Goal: Find specific page/section: Find specific page/section

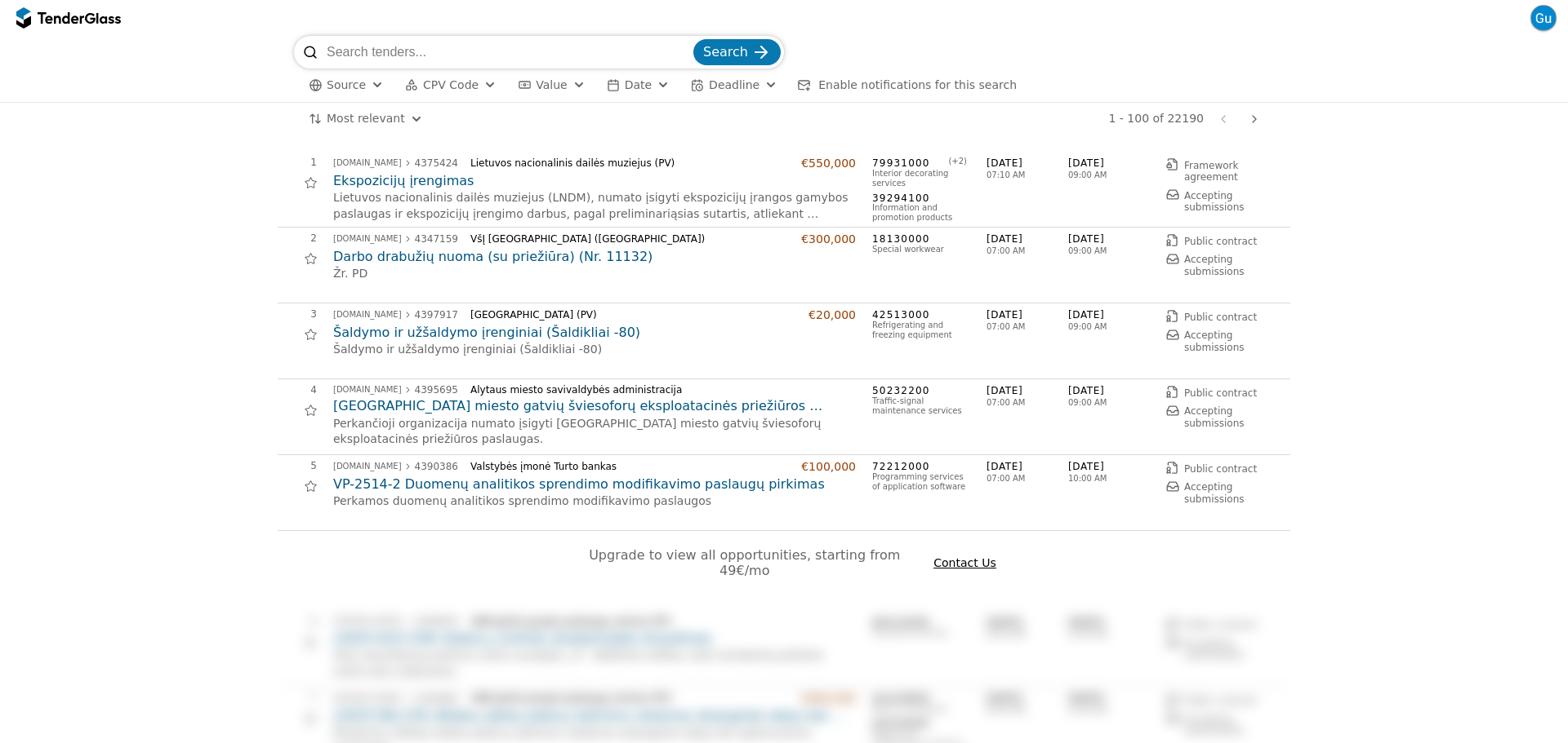
click at [1543, 19] on button "button" at bounding box center [1543, 17] width 26 height 26
click at [361, 83] on span "Source" at bounding box center [346, 85] width 40 height 14
click at [356, 119] on div at bounding box center [359, 119] width 14 height 14
click at [180, 71] on div "Search Source CPV Code Type Buyer Value Date Deadline Enable notifications for …" at bounding box center [783, 69] width 1552 height 66
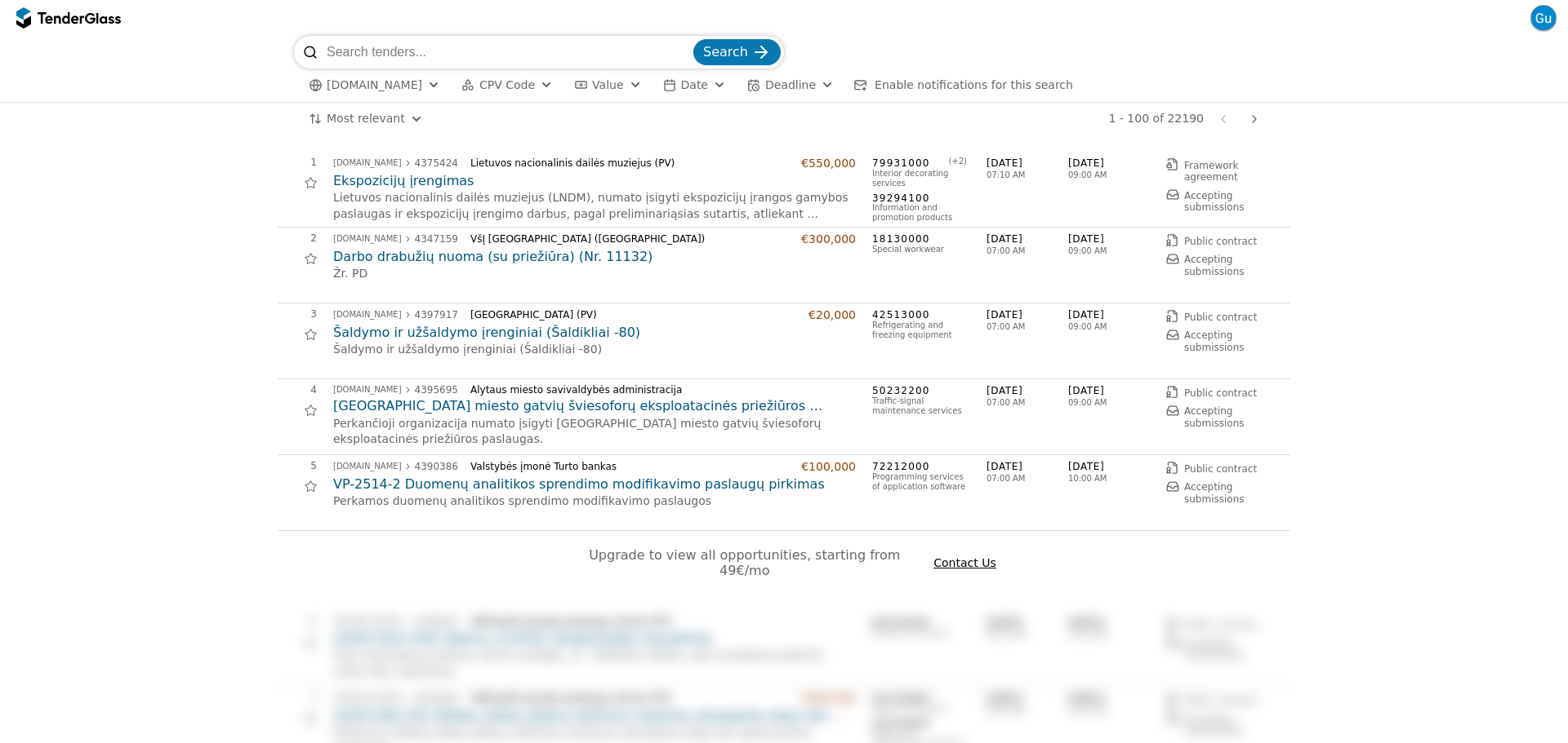
click at [1535, 17] on button "button" at bounding box center [1543, 17] width 26 height 26
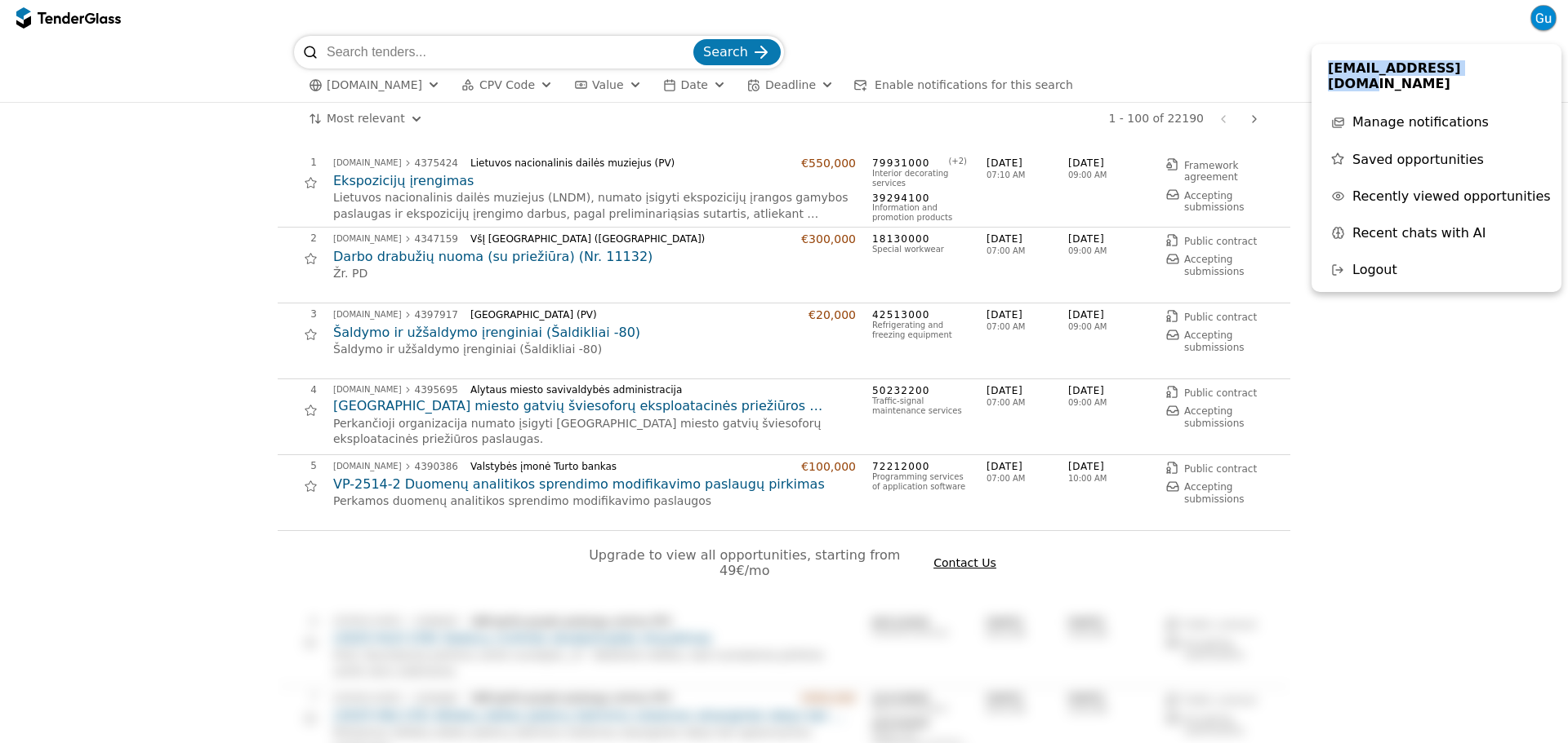
drag, startPoint x: 1496, startPoint y: 71, endPoint x: 1316, endPoint y: 66, distance: 180.1
click at [1316, 66] on div "guviesieji@gmail.com Manage notifications Saved opportunities Recently viewed o…" at bounding box center [1436, 168] width 250 height 248
copy span "guviesieji@gmail.com"
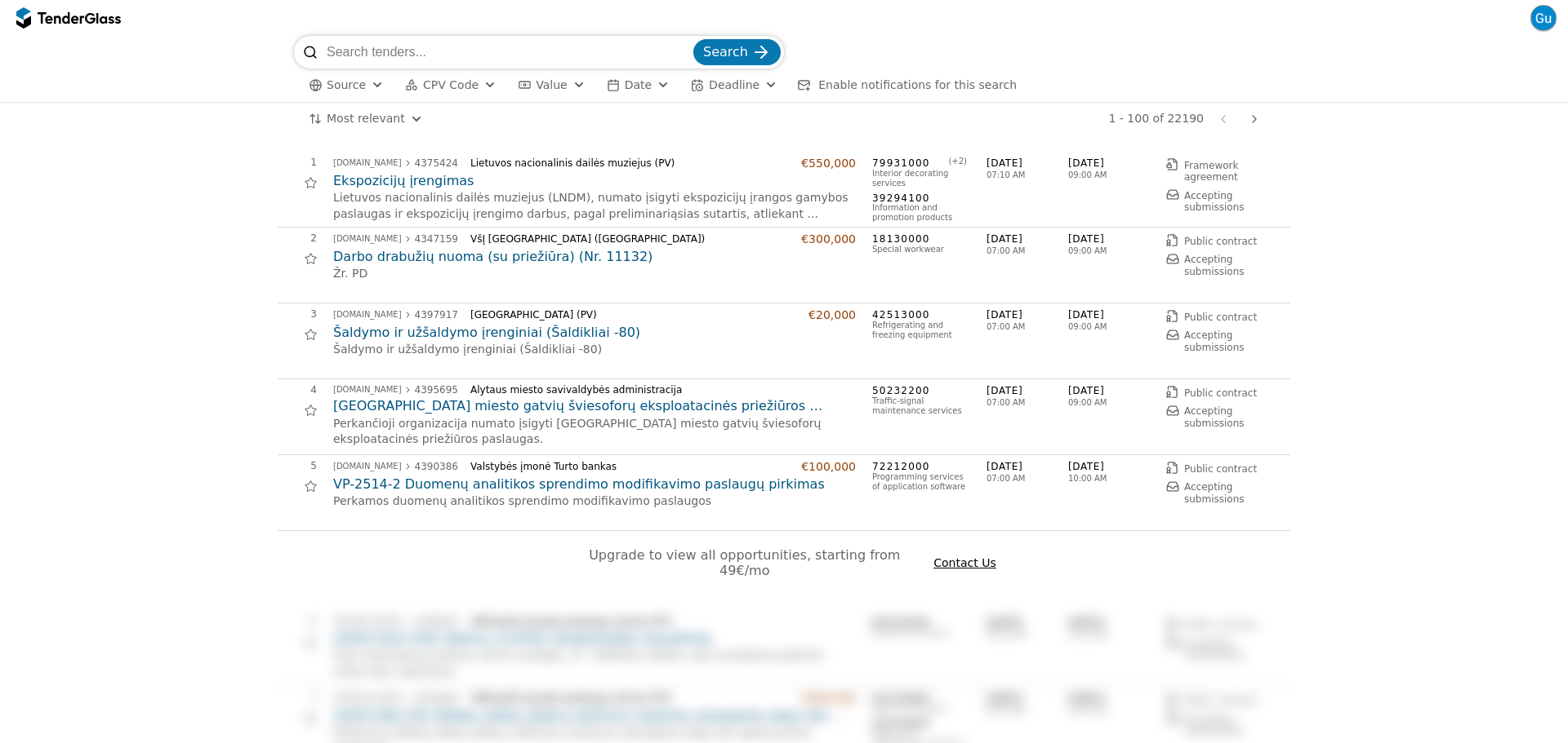
click at [78, 13] on div at bounding box center [60, 17] width 45 height 11
click at [82, 24] on div at bounding box center [69, 17] width 104 height 26
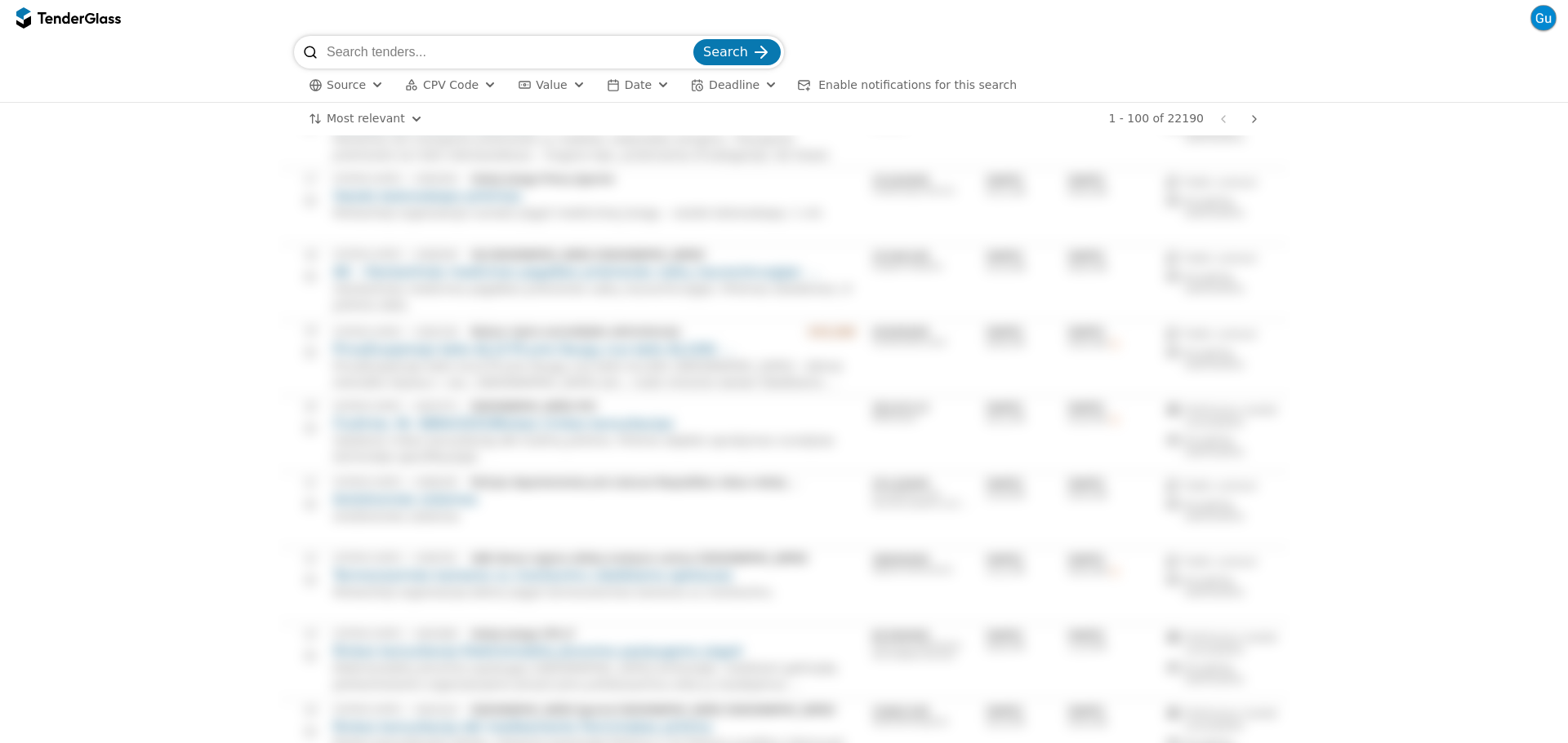
scroll to position [1551, 0]
